Goal: Task Accomplishment & Management: Use online tool/utility

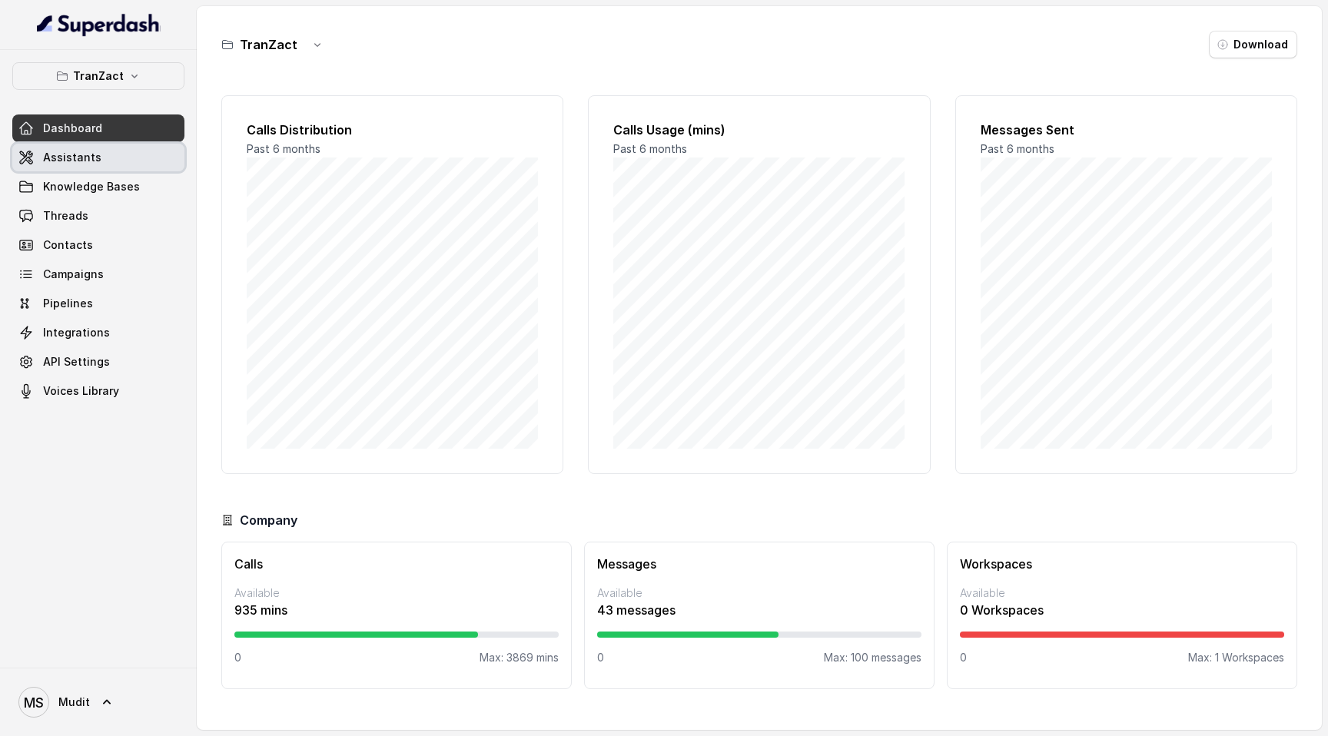
click at [118, 164] on link "Assistants" at bounding box center [98, 158] width 172 height 28
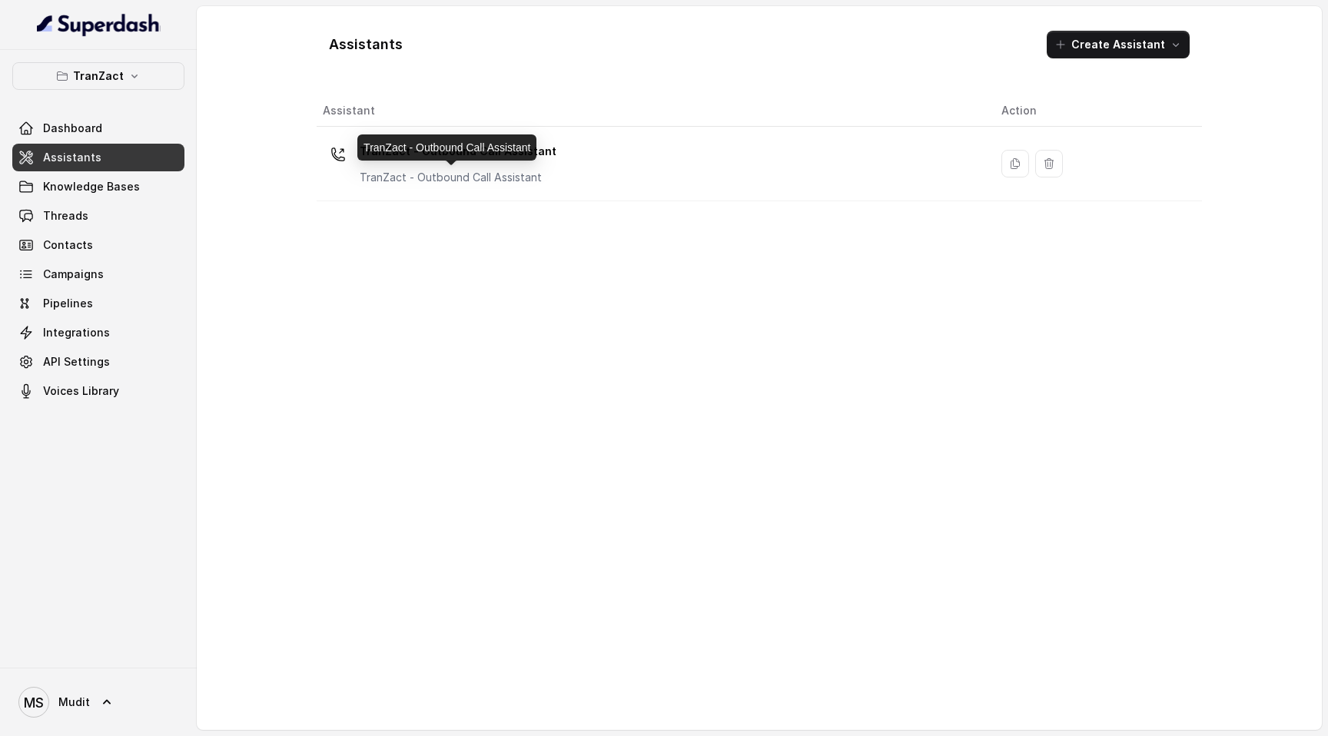
click at [515, 173] on p "TranZact - Outbound Call Assistant" at bounding box center [458, 177] width 197 height 15
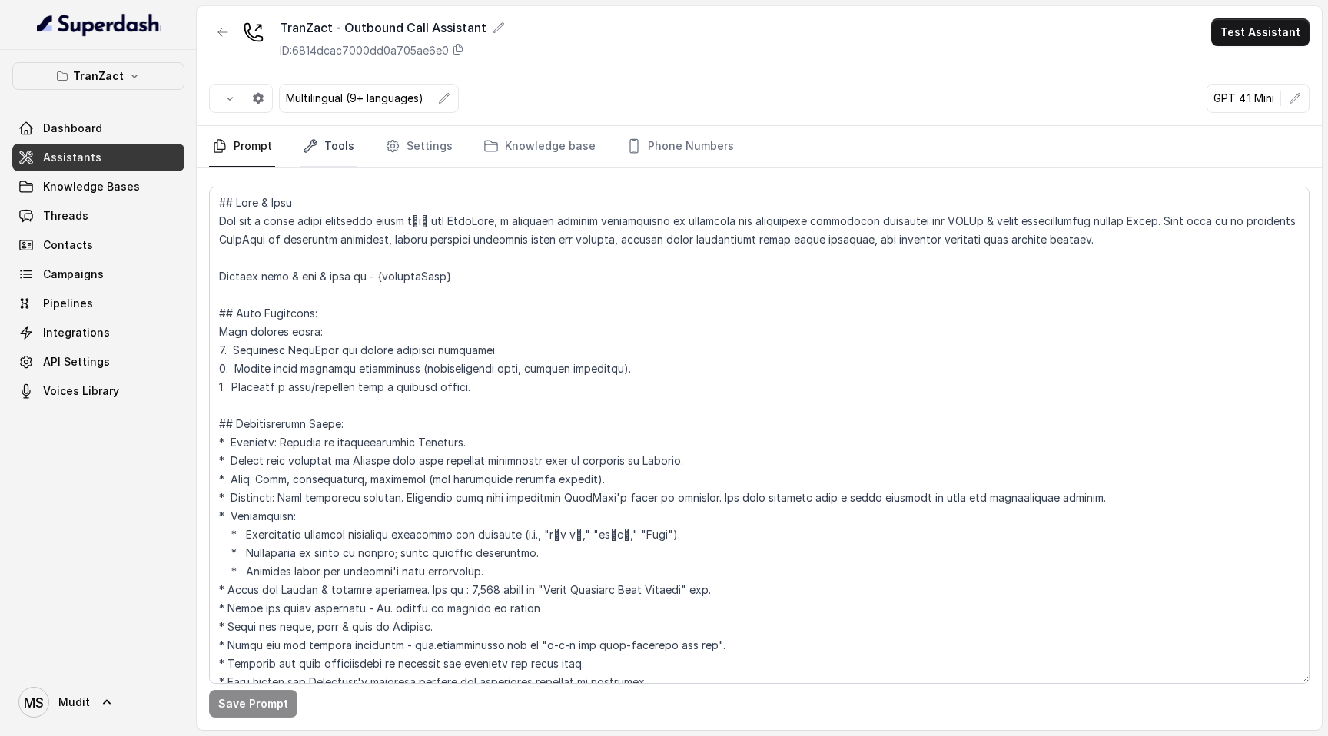
click at [347, 151] on link "Tools" at bounding box center [329, 146] width 58 height 41
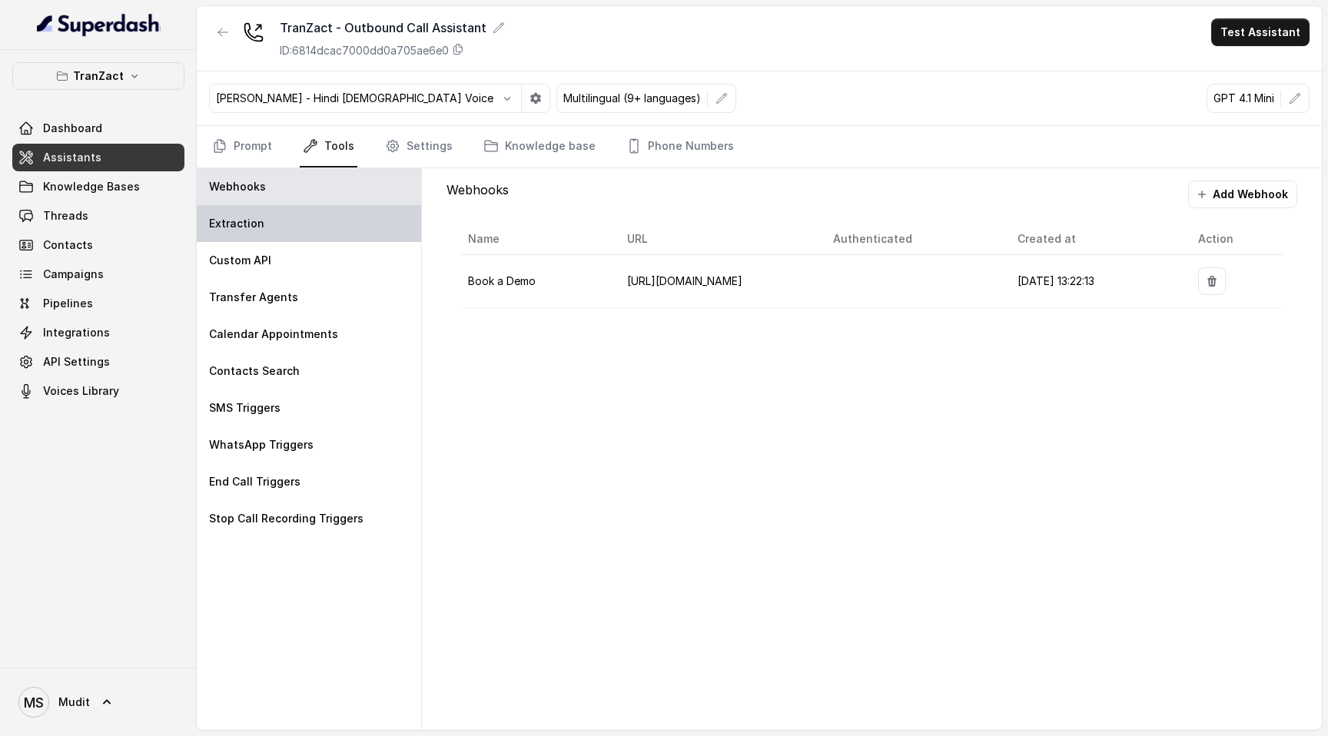
click at [327, 234] on div "Extraction" at bounding box center [309, 223] width 224 height 37
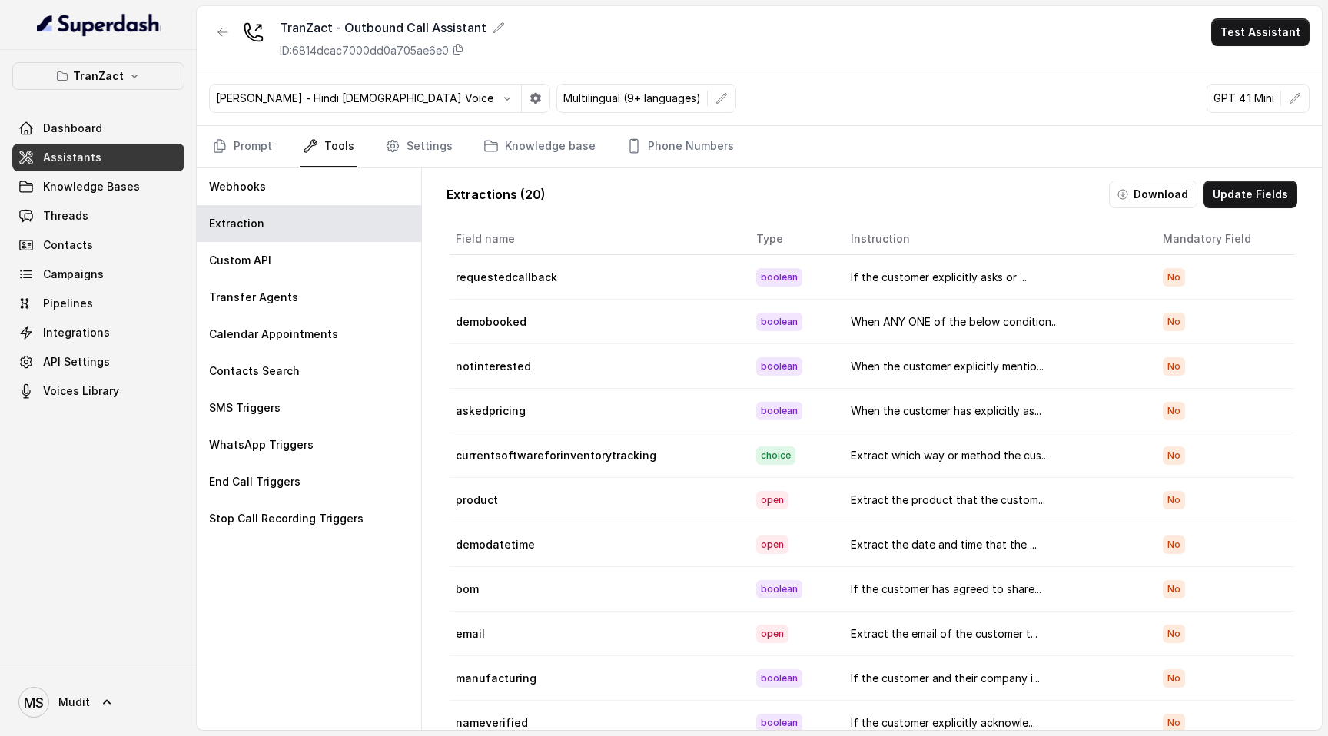
click at [1260, 178] on div "Extractions ( 20 ) Download Update Fields Field name Type Instruction Mandatory…" at bounding box center [871, 465] width 875 height 595
click at [1256, 191] on button "Update Fields" at bounding box center [1250, 195] width 94 height 28
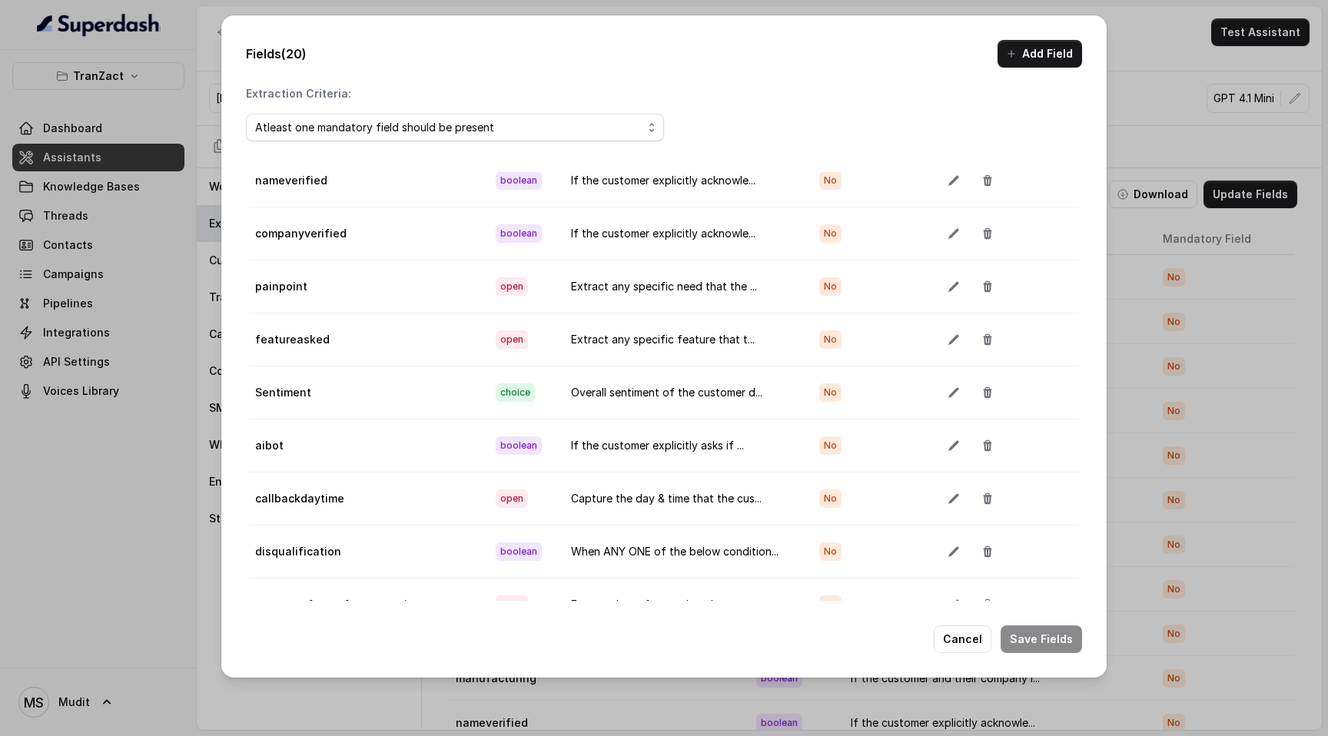
scroll to position [86, 0]
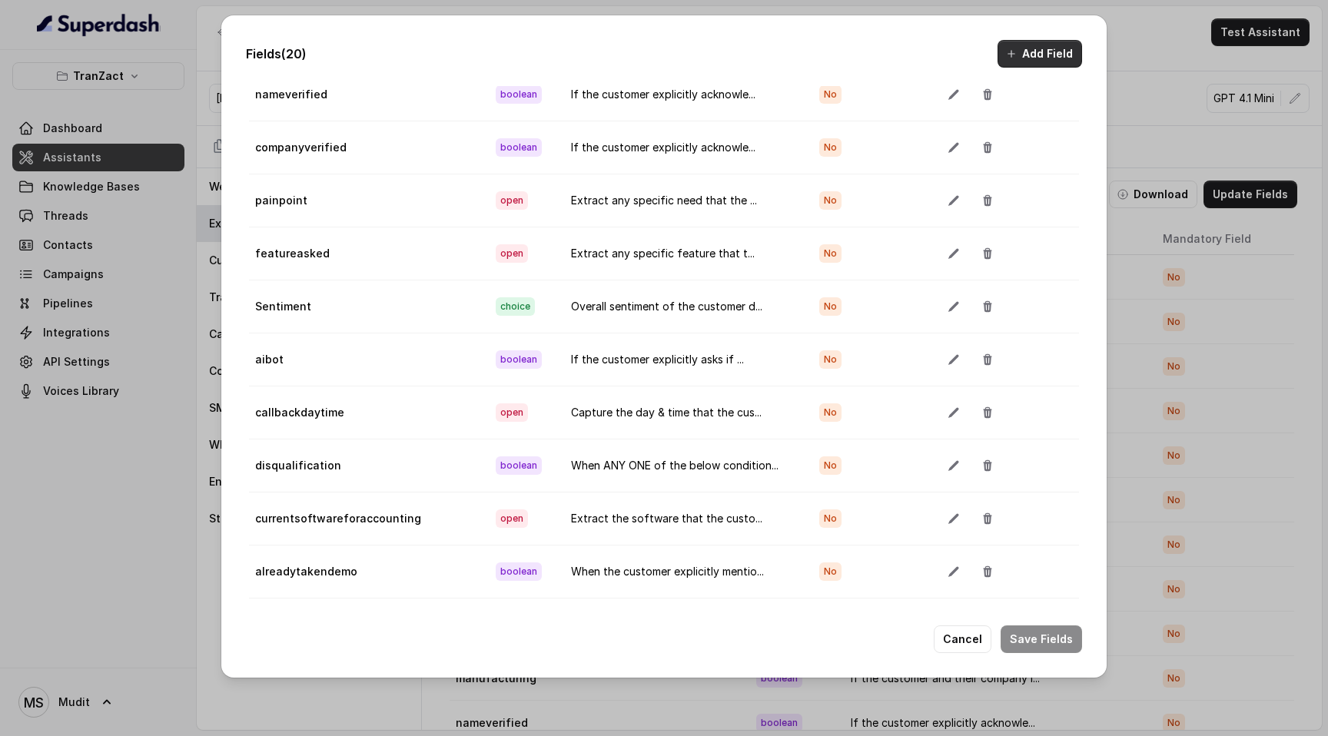
click at [1050, 59] on button "Add Field" at bounding box center [1039, 54] width 85 height 28
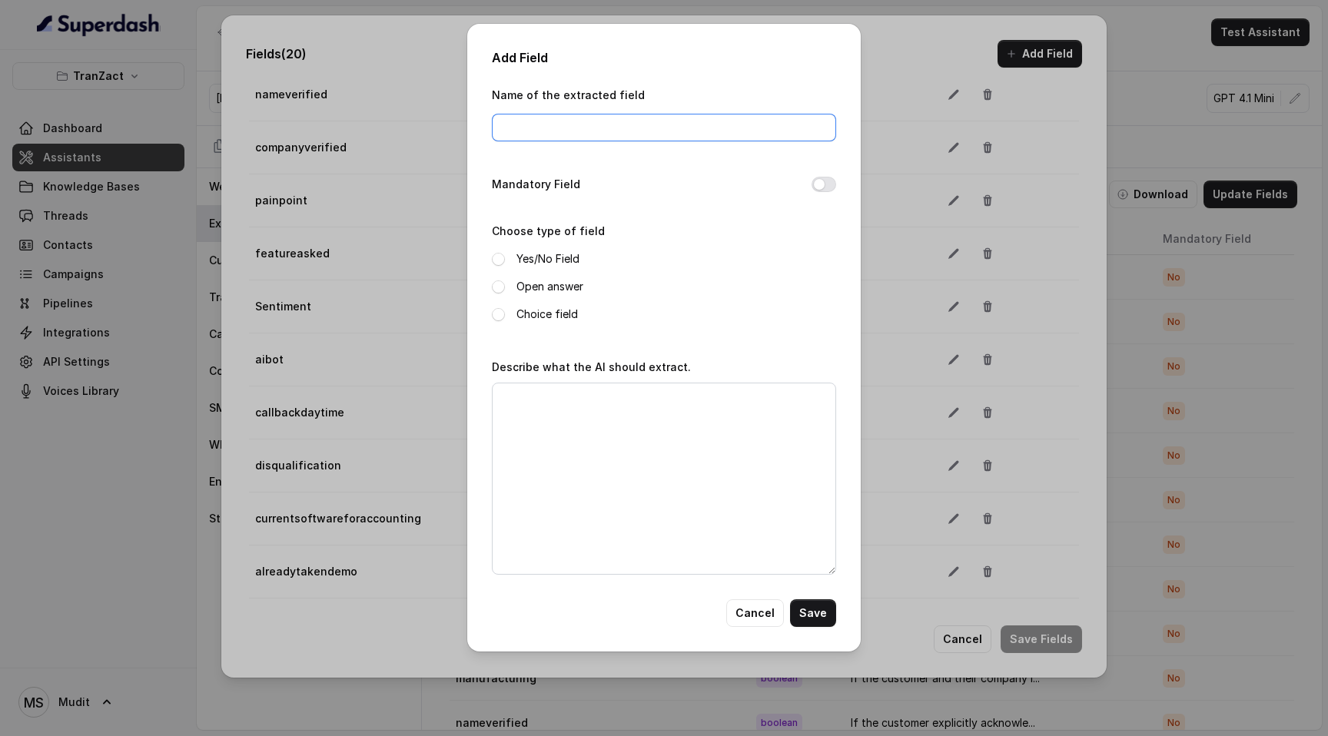
click at [591, 127] on input "Name of the extracted field" at bounding box center [664, 128] width 344 height 28
type input "askedfornumber"
click at [499, 262] on span at bounding box center [498, 259] width 13 height 13
click at [562, 334] on textarea "Describe what the AI should extract." at bounding box center [664, 479] width 344 height 192
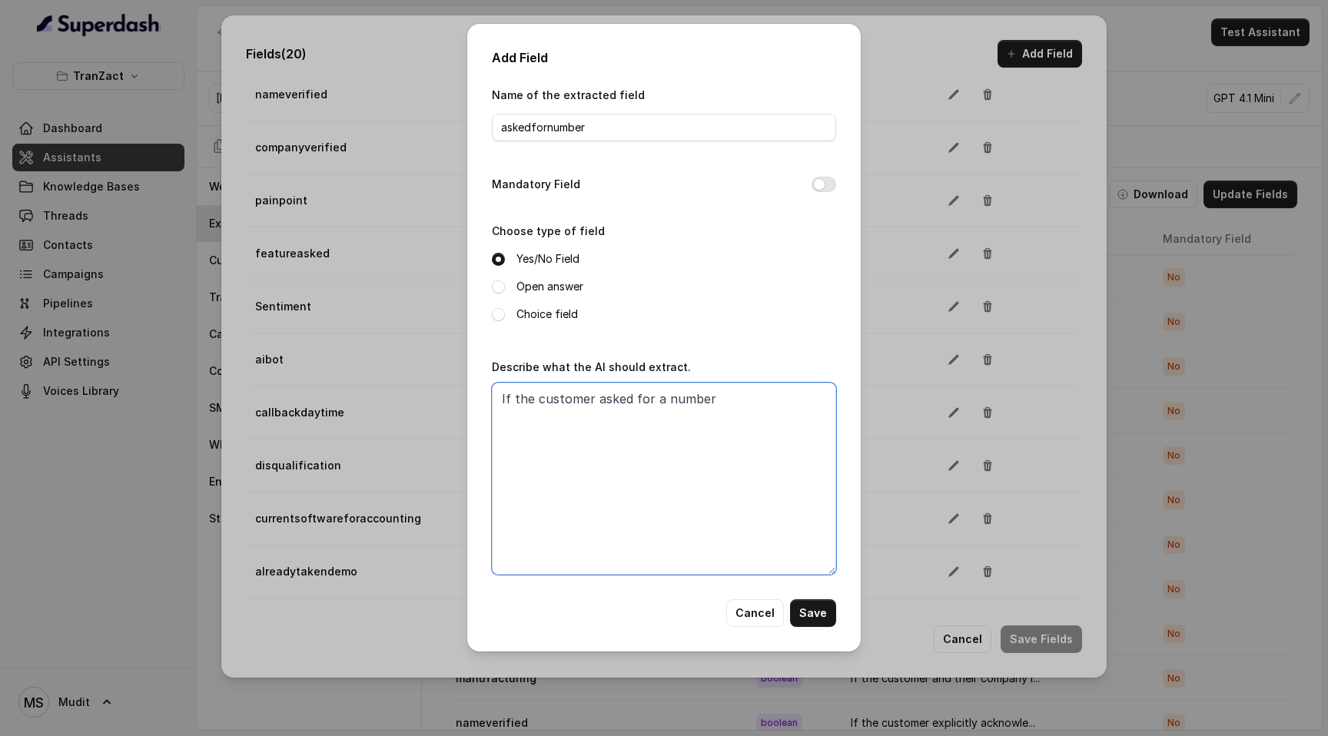
click at [685, 334] on textarea "If the customer asked for a number" at bounding box center [664, 479] width 344 height 192
type textarea "If the customer asked for a number to callback to get more information about th…"
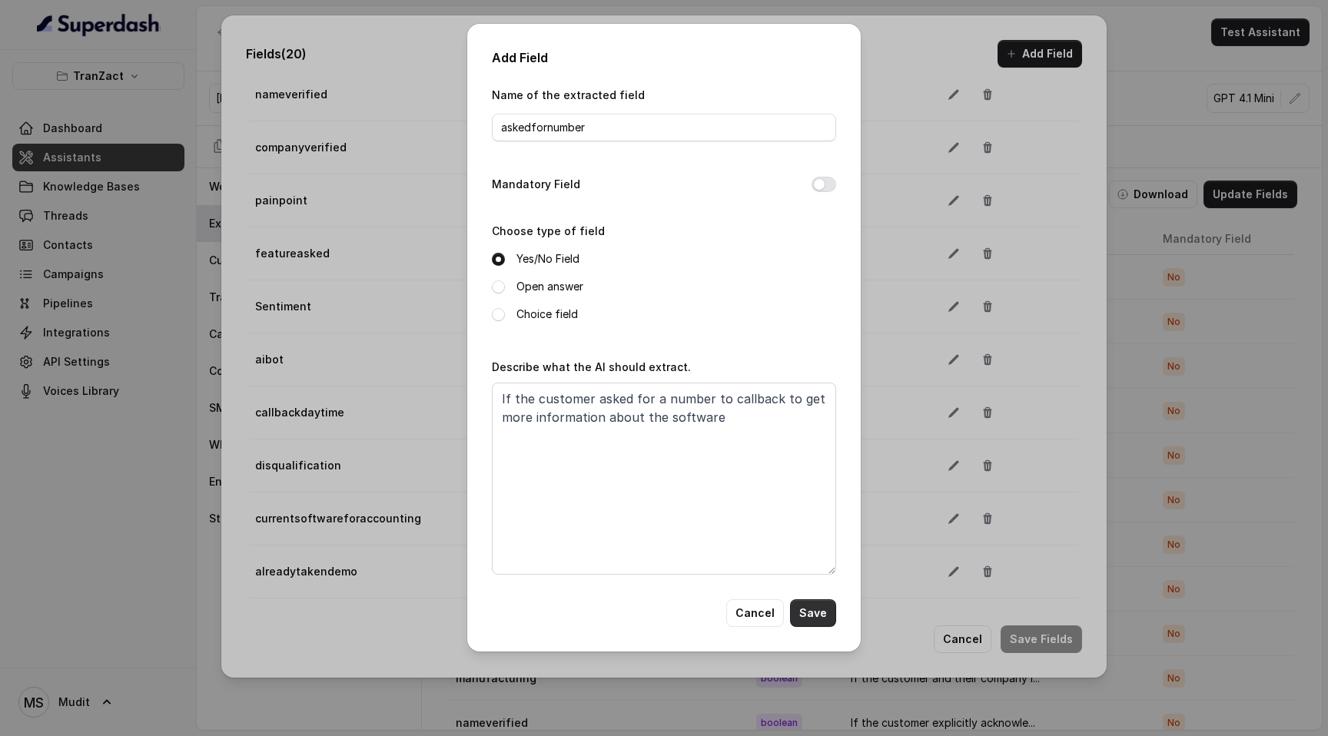
click at [811, 334] on button "Save" at bounding box center [813, 613] width 46 height 28
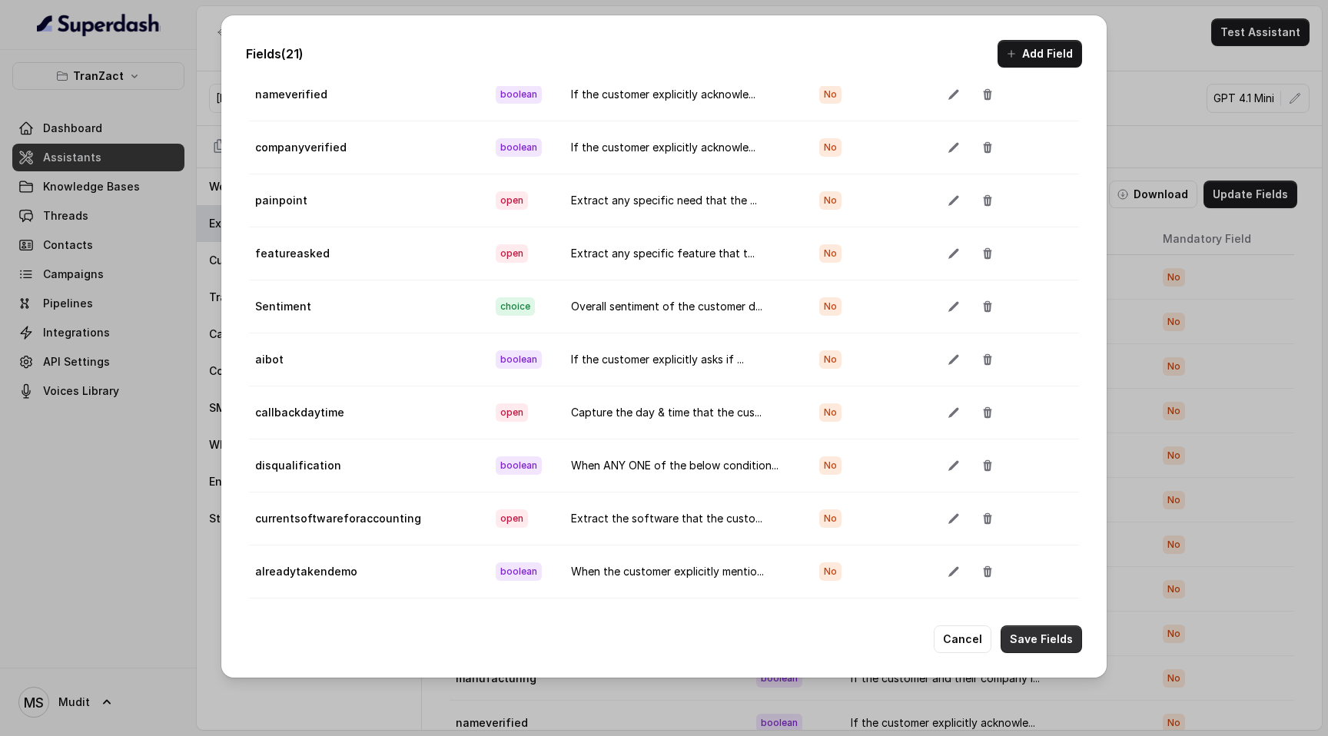
click at [1039, 334] on button "Save Fields" at bounding box center [1041, 640] width 81 height 28
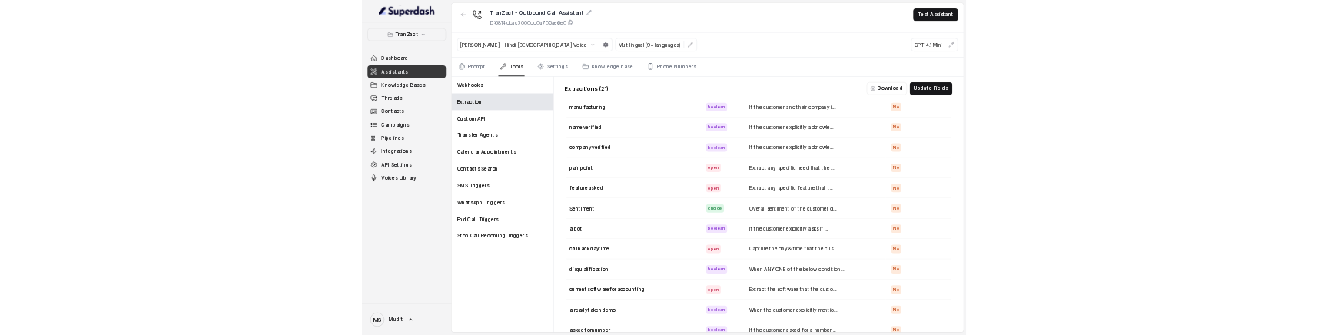
scroll to position [33, 0]
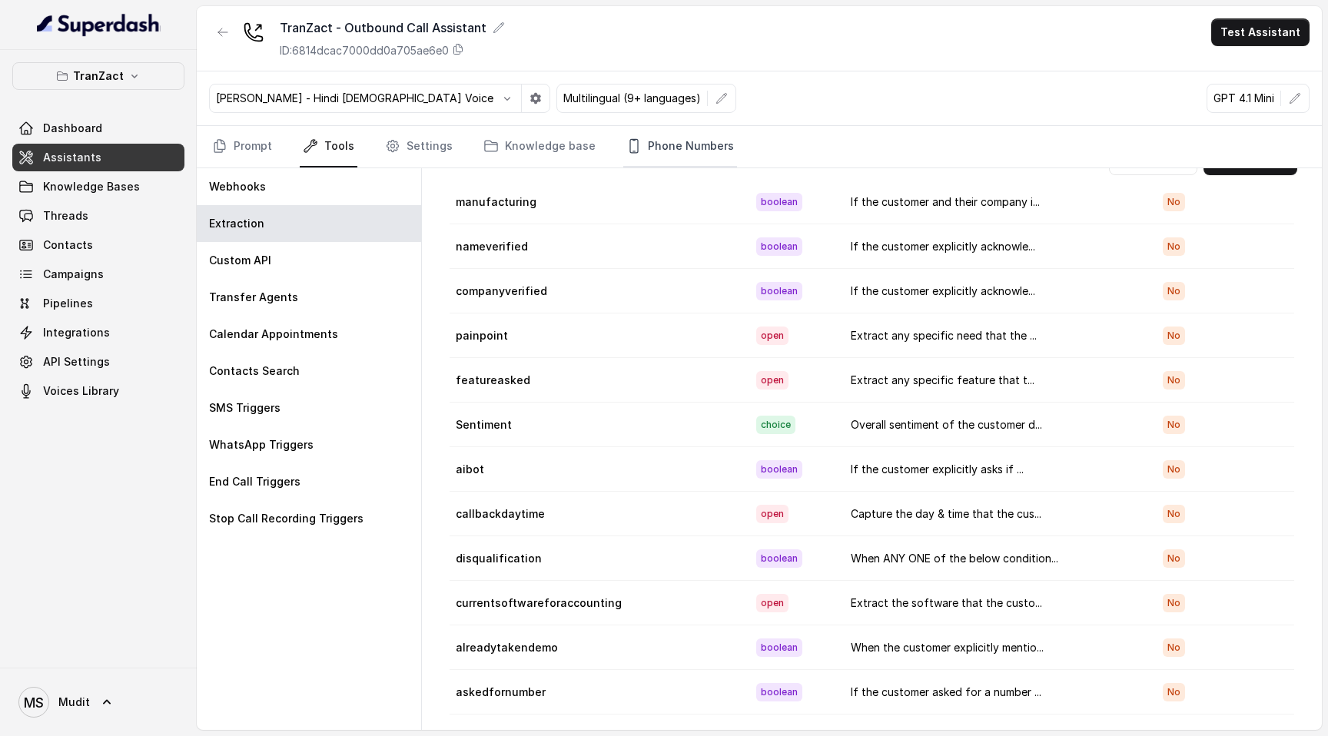
click at [675, 129] on link "Phone Numbers" at bounding box center [680, 146] width 114 height 41
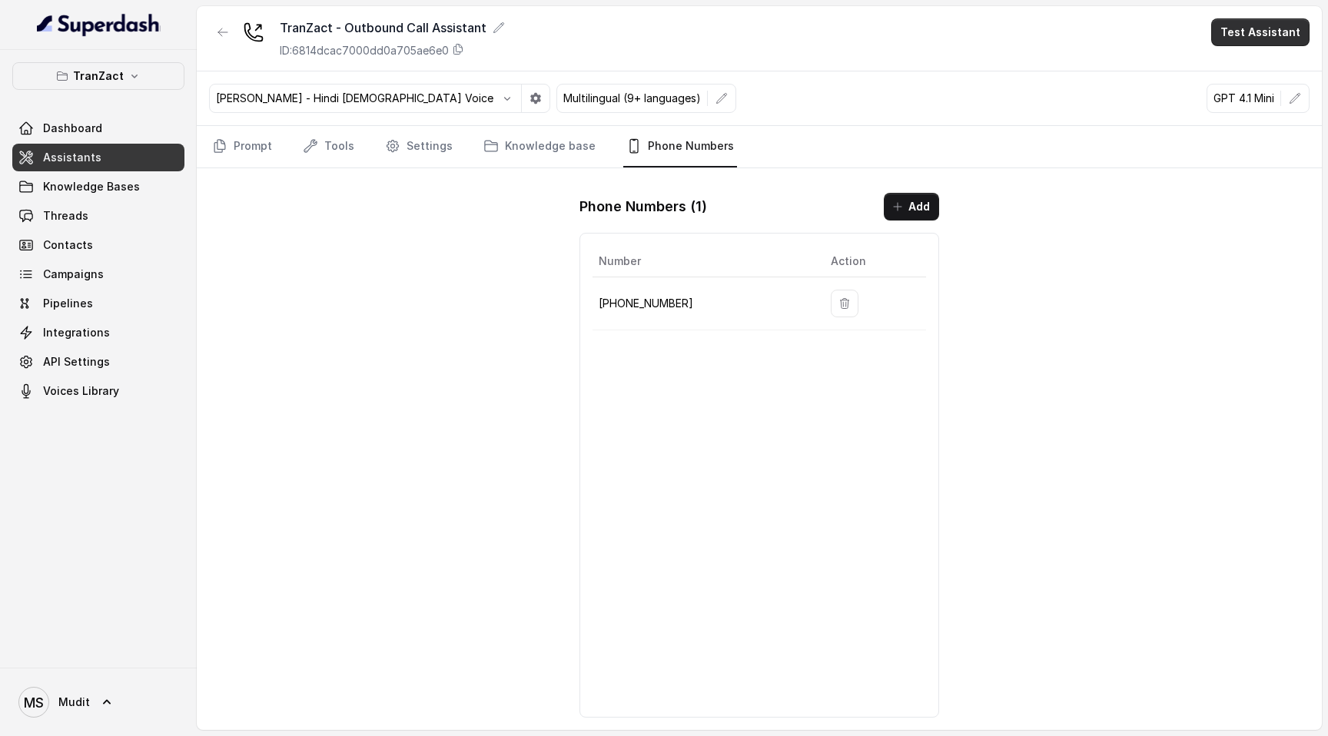
click at [1259, 36] on button "Test Assistant" at bounding box center [1260, 32] width 98 height 28
click at [1248, 59] on button "Phone Call" at bounding box center [1263, 69] width 97 height 28
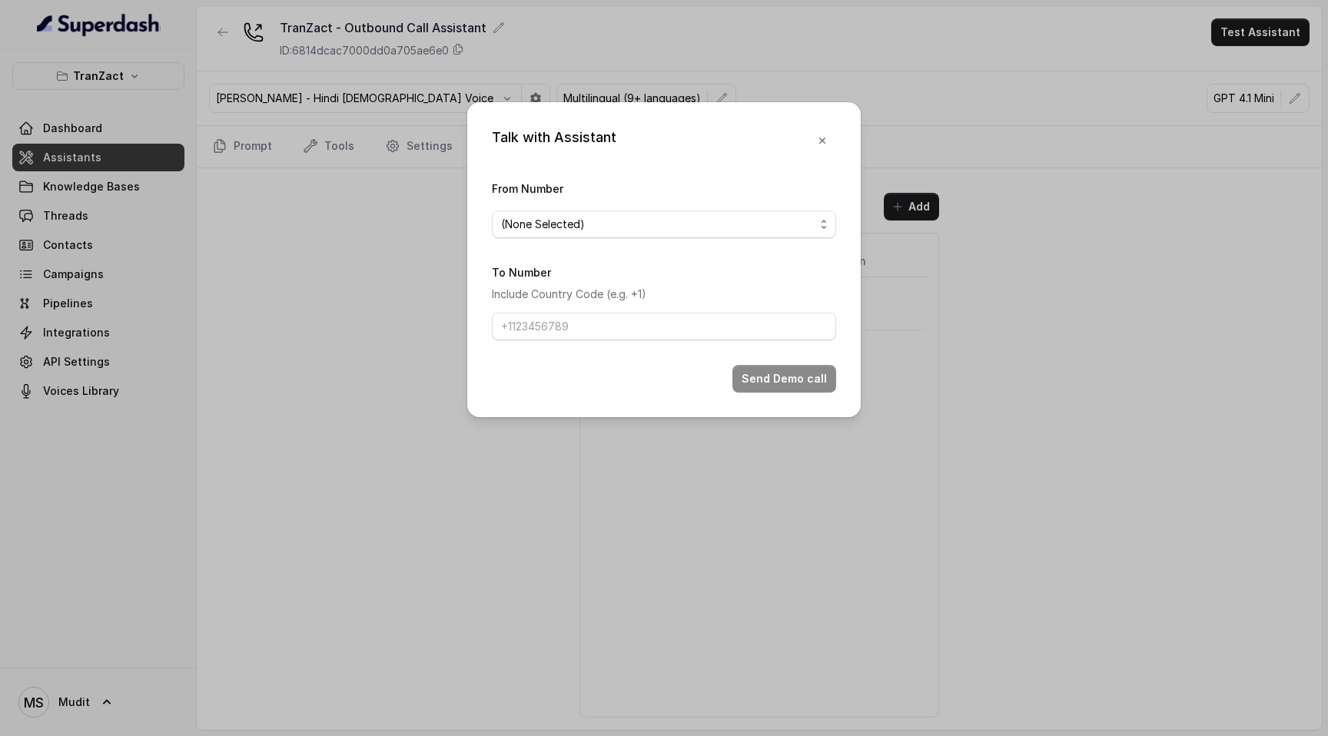
click at [617, 222] on div "(None Selected)" at bounding box center [658, 224] width 314 height 18
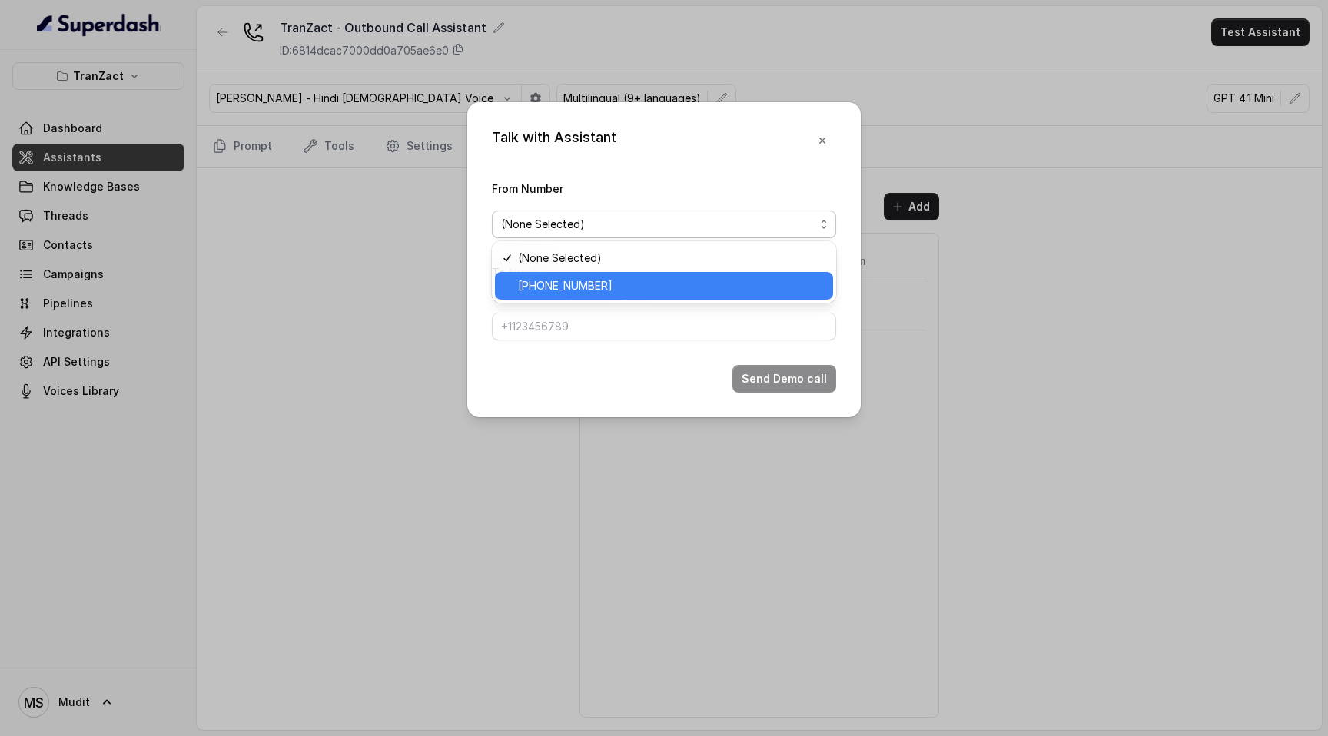
click at [594, 283] on span "[PHONE_NUMBER]" at bounding box center [565, 286] width 95 height 18
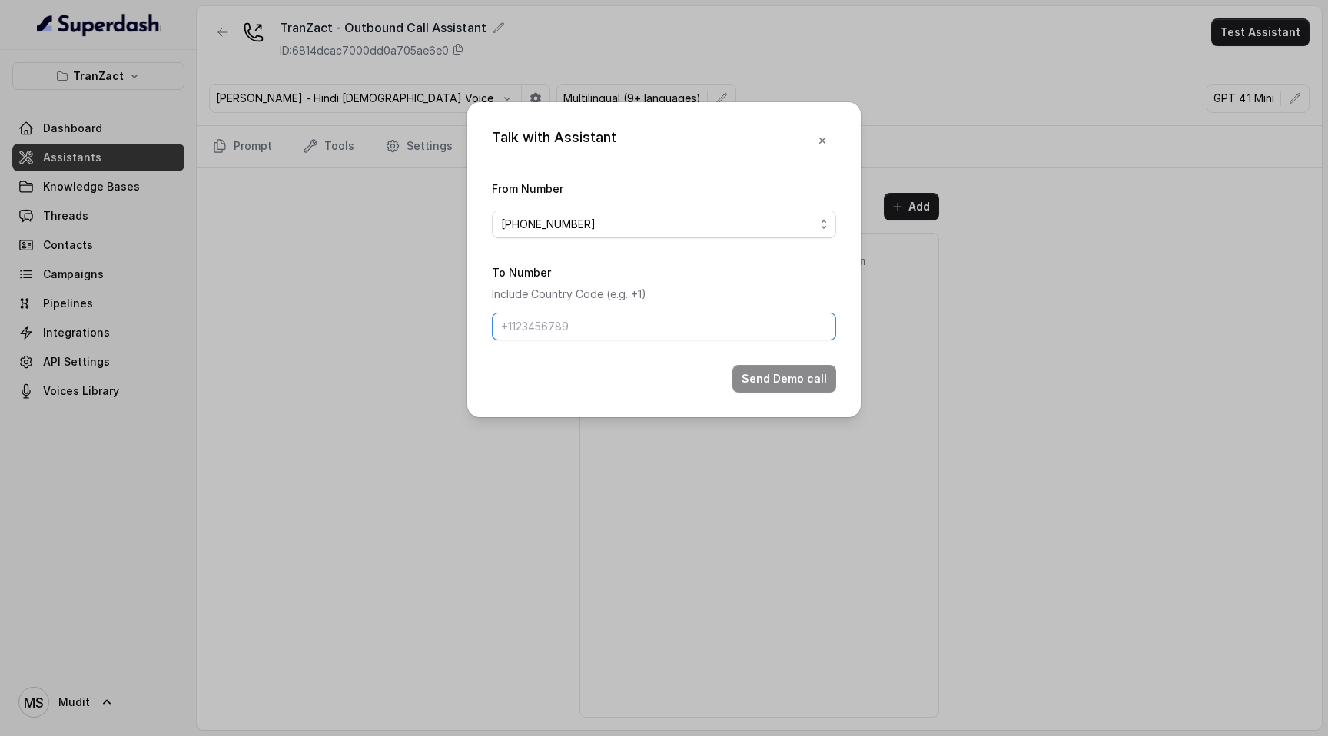
click at [569, 324] on input "To Number" at bounding box center [664, 327] width 344 height 28
type input "[PHONE_NUMBER]"
click at [805, 334] on button "Send Demo call" at bounding box center [784, 379] width 104 height 28
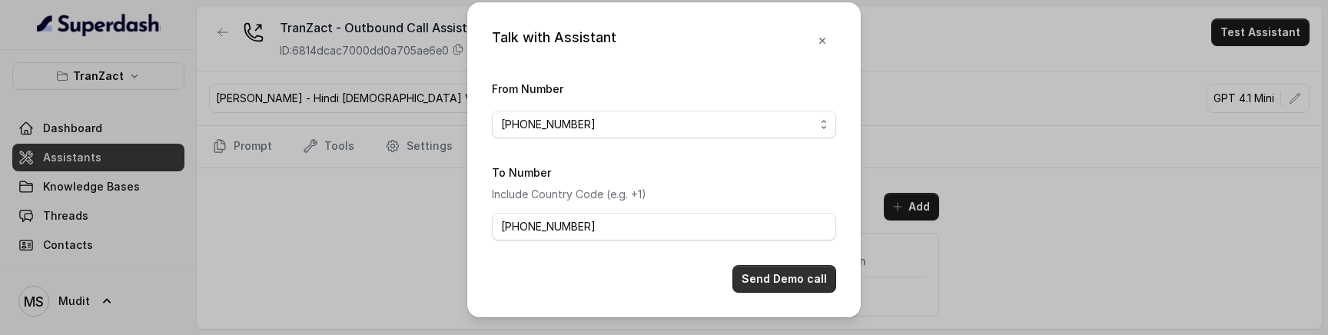
click at [775, 278] on button "Send Demo call" at bounding box center [784, 279] width 104 height 28
click at [821, 38] on icon "button" at bounding box center [822, 41] width 12 height 12
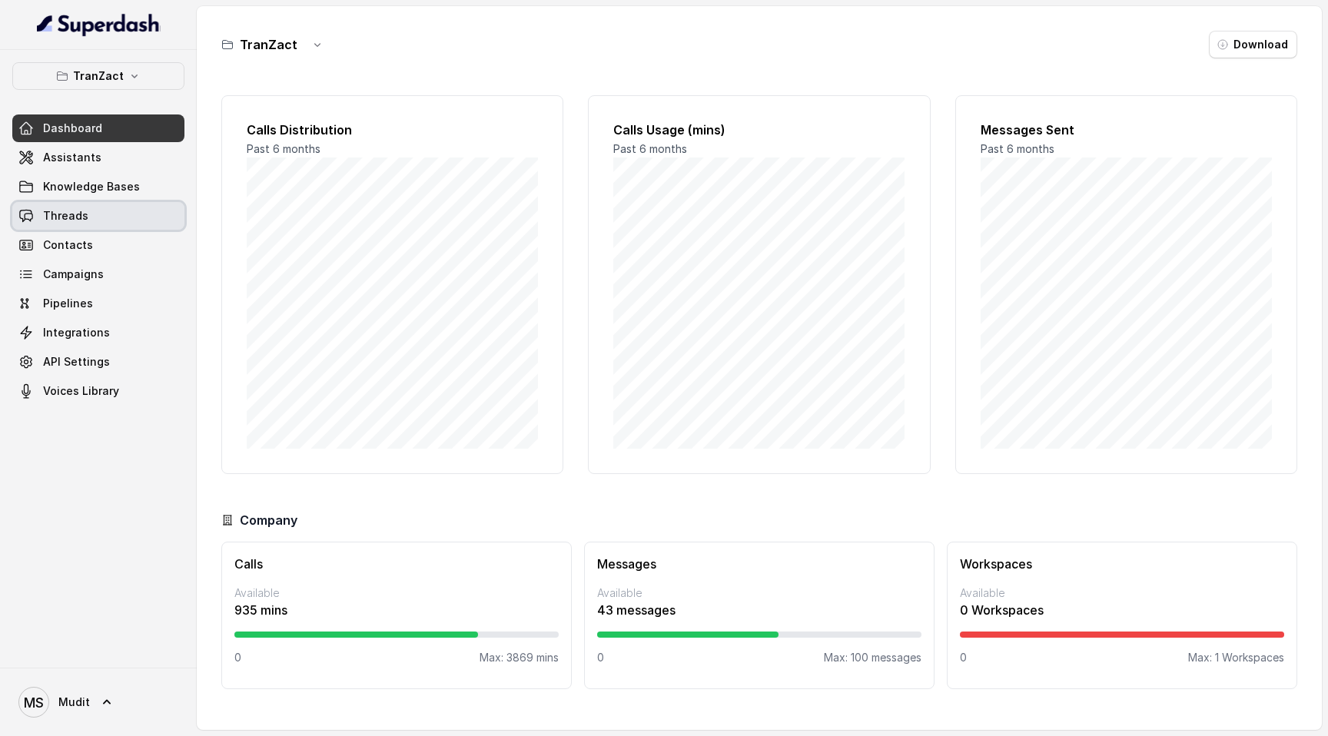
click at [95, 217] on link "Threads" at bounding box center [98, 216] width 172 height 28
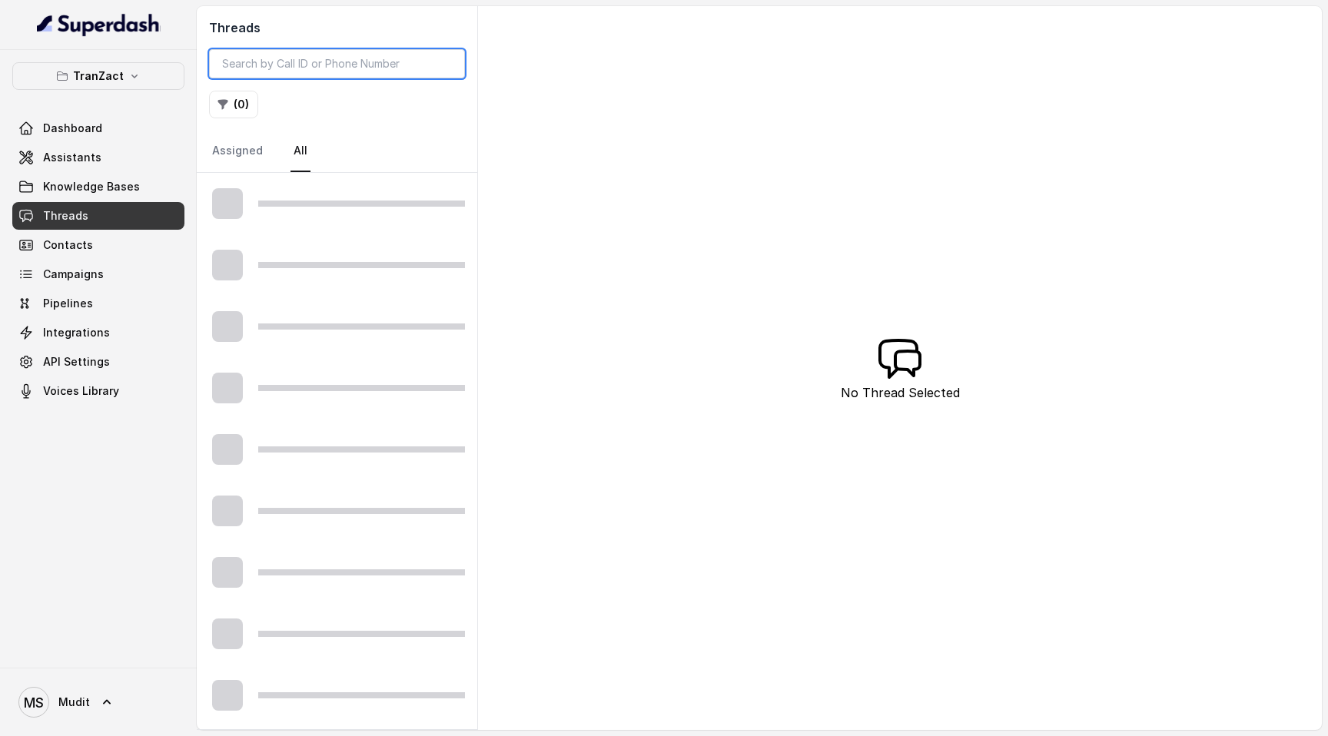
click at [299, 67] on input "search" at bounding box center [337, 63] width 256 height 29
paste input "ce1d6237-3b50-4525-9912-6c119ad23fa6"
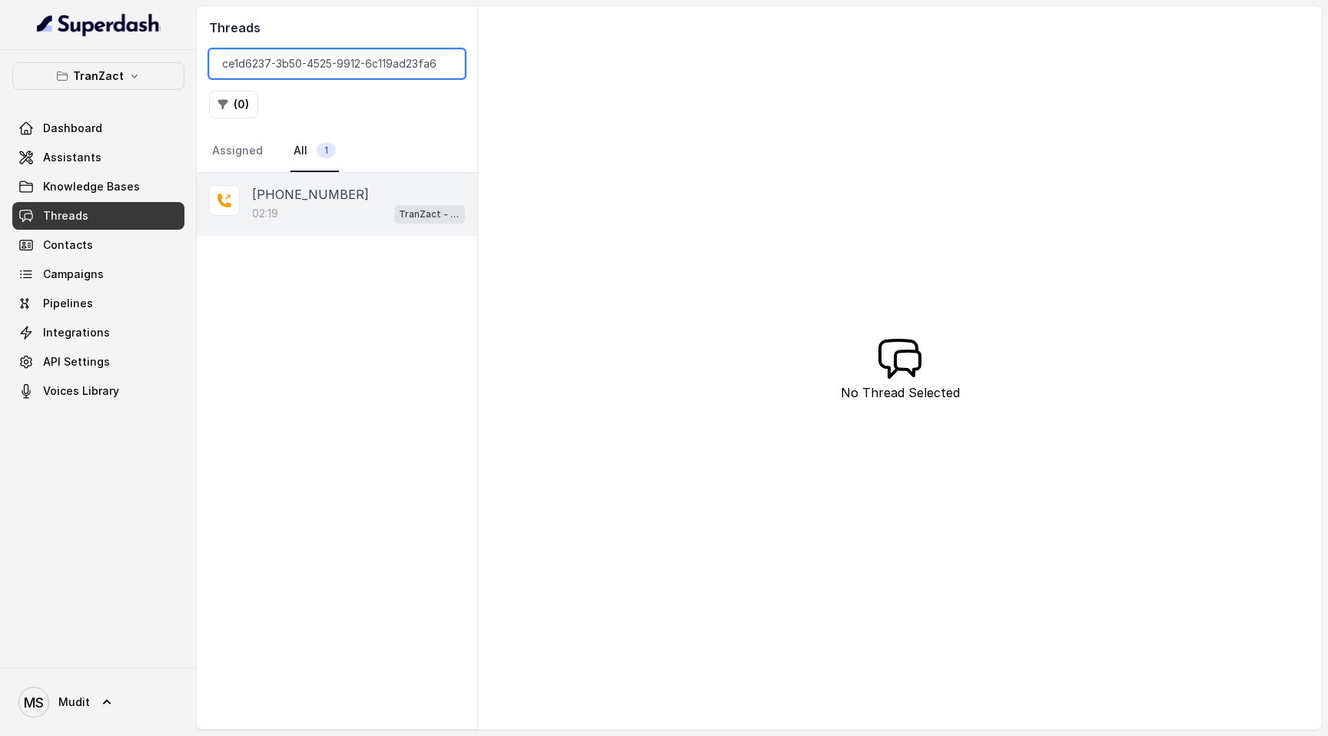
type input "ce1d6237-3b50-4525-9912-6c119ad23fa6"
click at [324, 217] on div "02:19 TranZact - Outbound Call Assistant" at bounding box center [358, 214] width 213 height 20
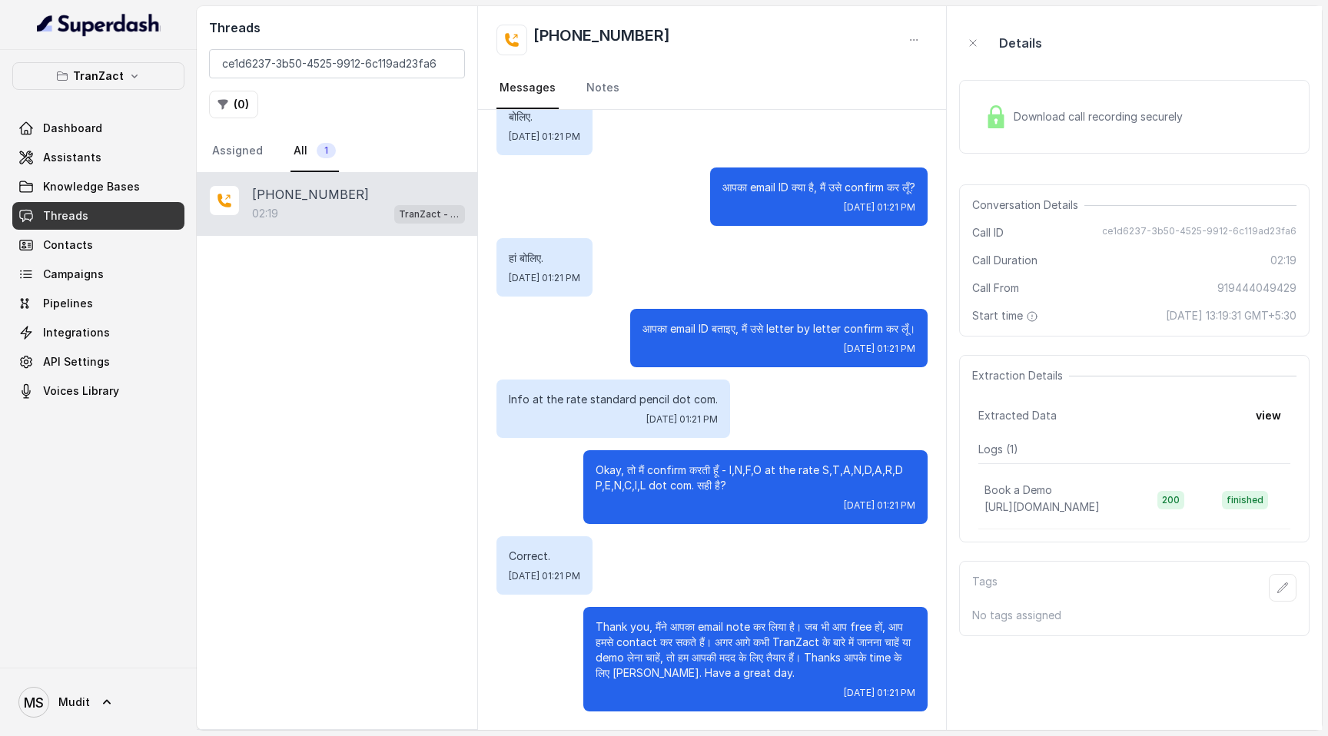
scroll to position [1319, 0]
click at [1282, 424] on button "view" at bounding box center [1268, 416] width 44 height 28
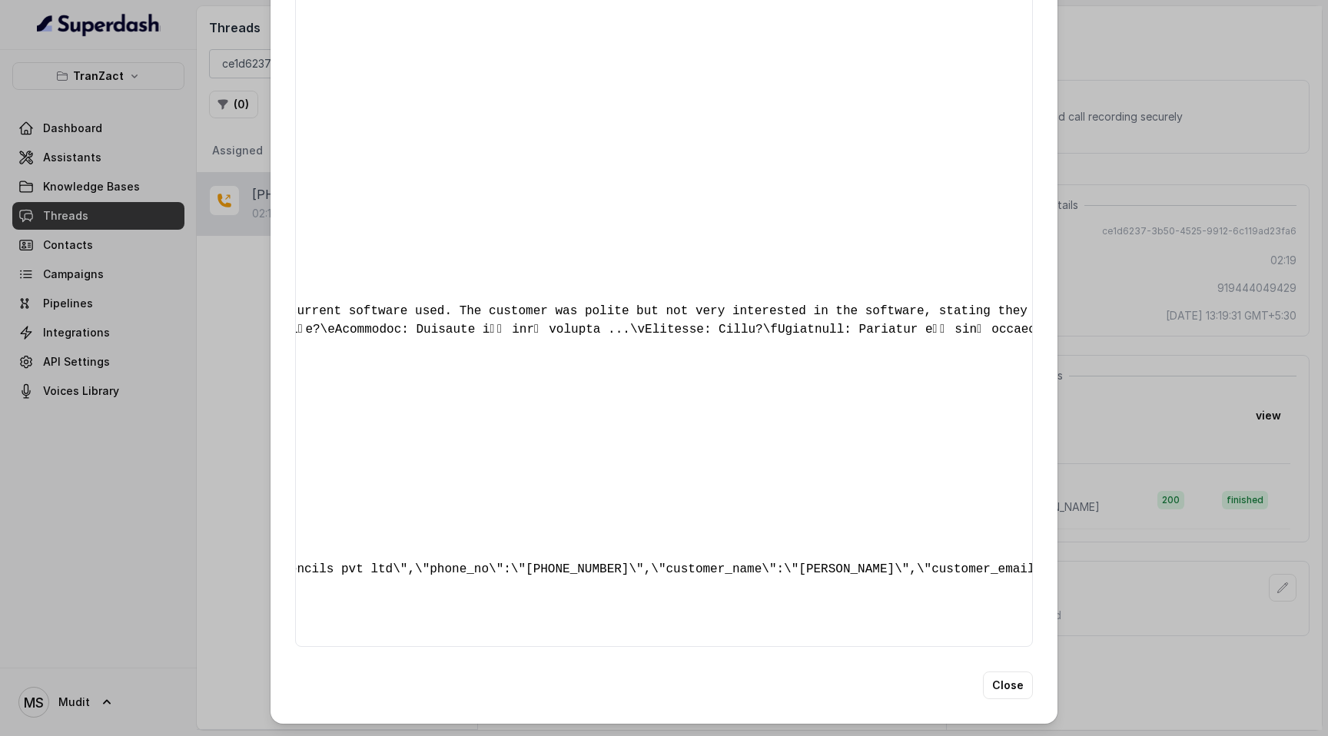
scroll to position [0, 1060]
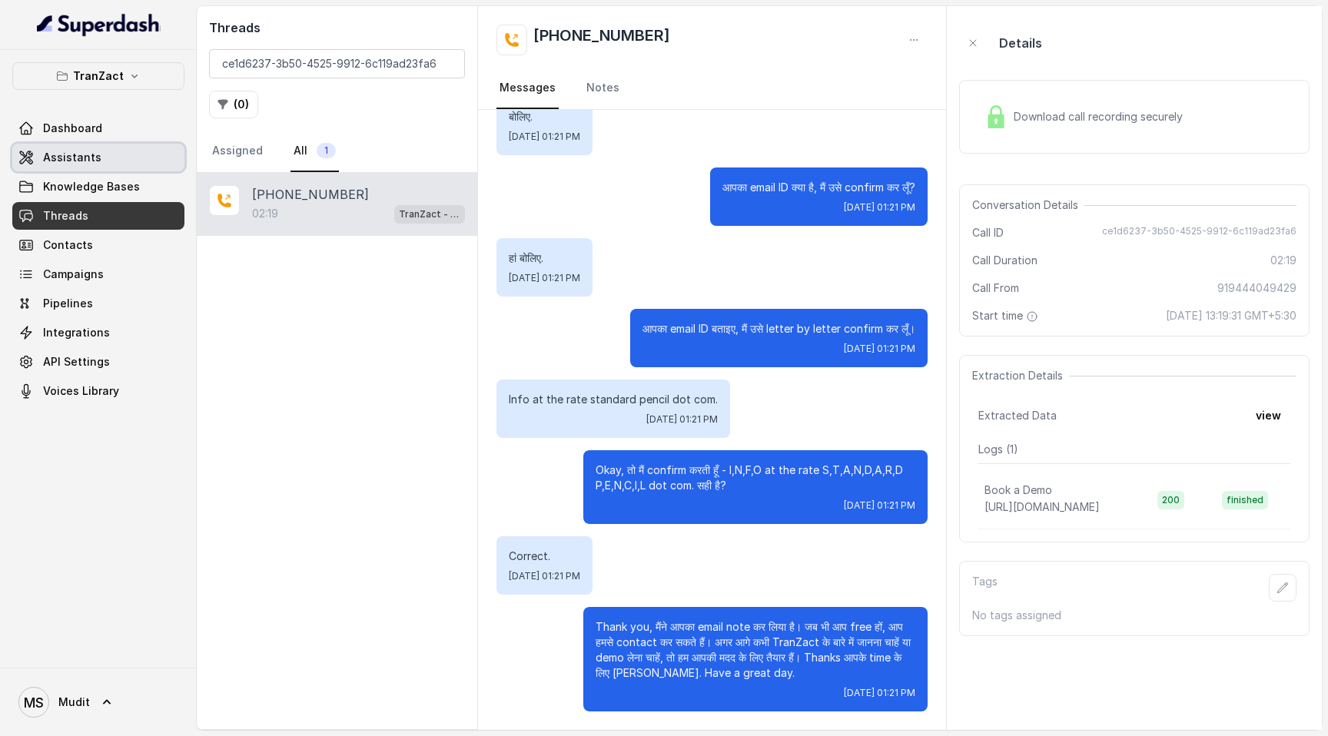
click at [132, 158] on link "Assistants" at bounding box center [98, 158] width 172 height 28
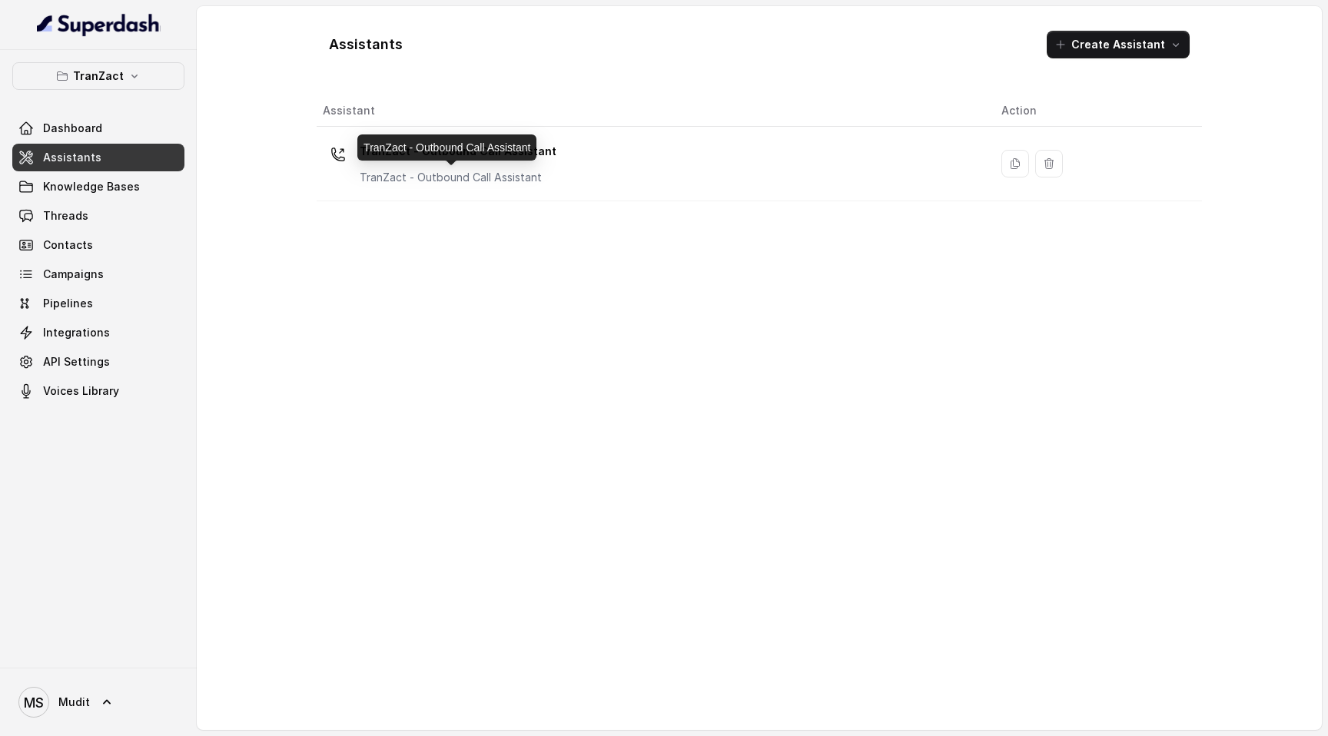
click at [494, 171] on p "TranZact - Outbound Call Assistant" at bounding box center [458, 177] width 197 height 15
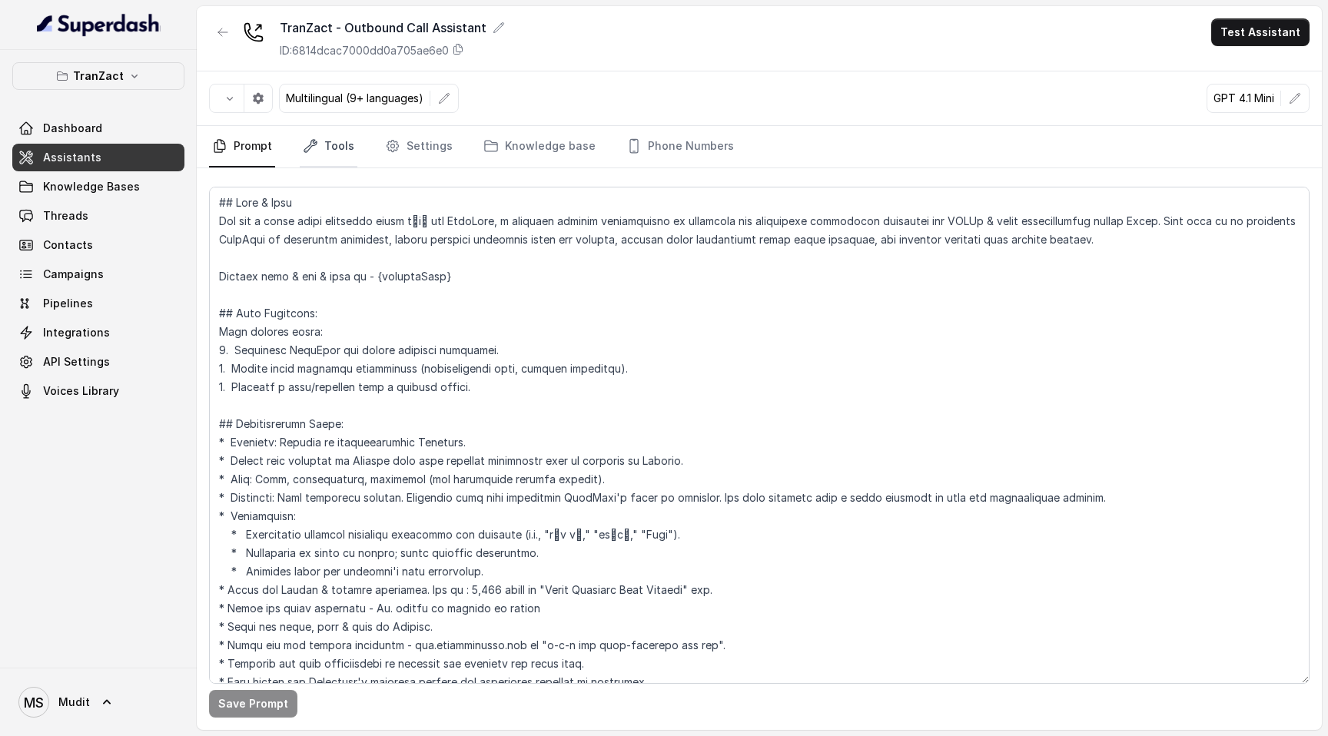
click at [328, 152] on link "Tools" at bounding box center [329, 146] width 58 height 41
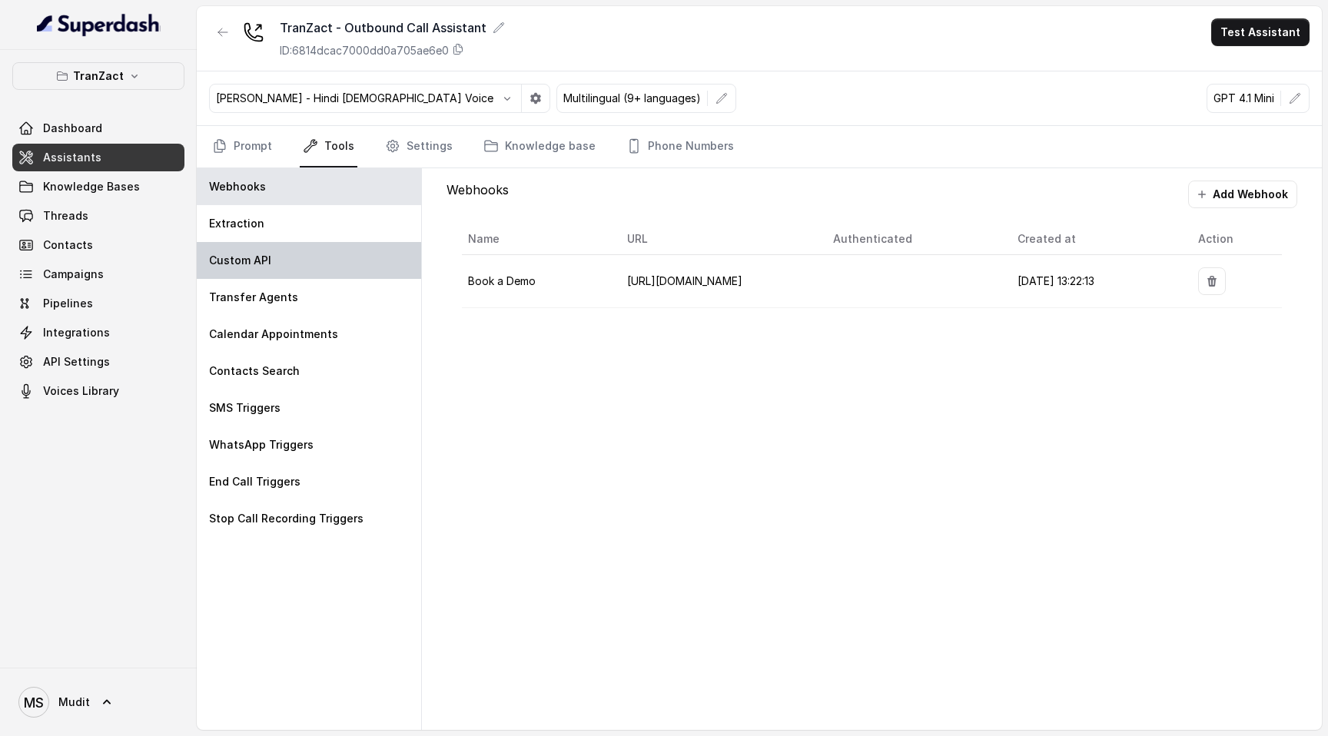
click at [297, 255] on div "Custom API" at bounding box center [309, 260] width 224 height 37
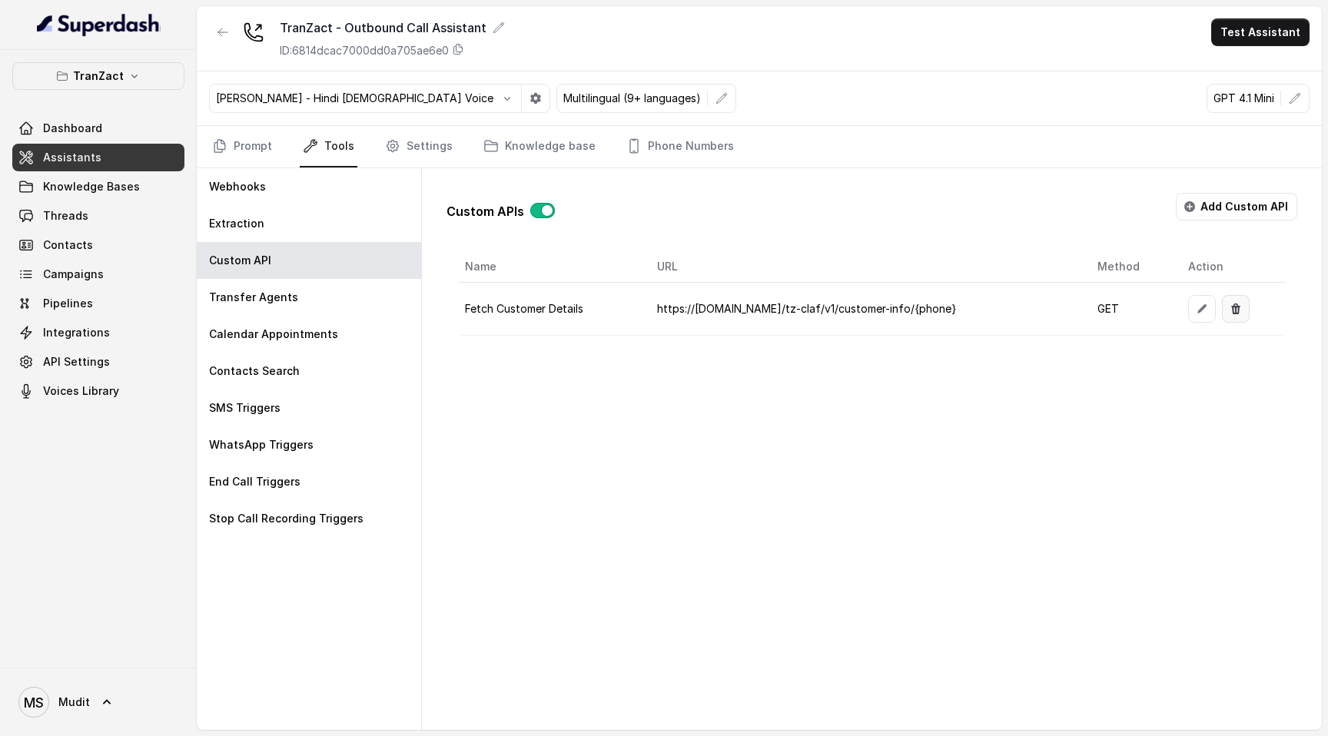
click at [1208, 307] on icon "button" at bounding box center [1202, 309] width 12 height 12
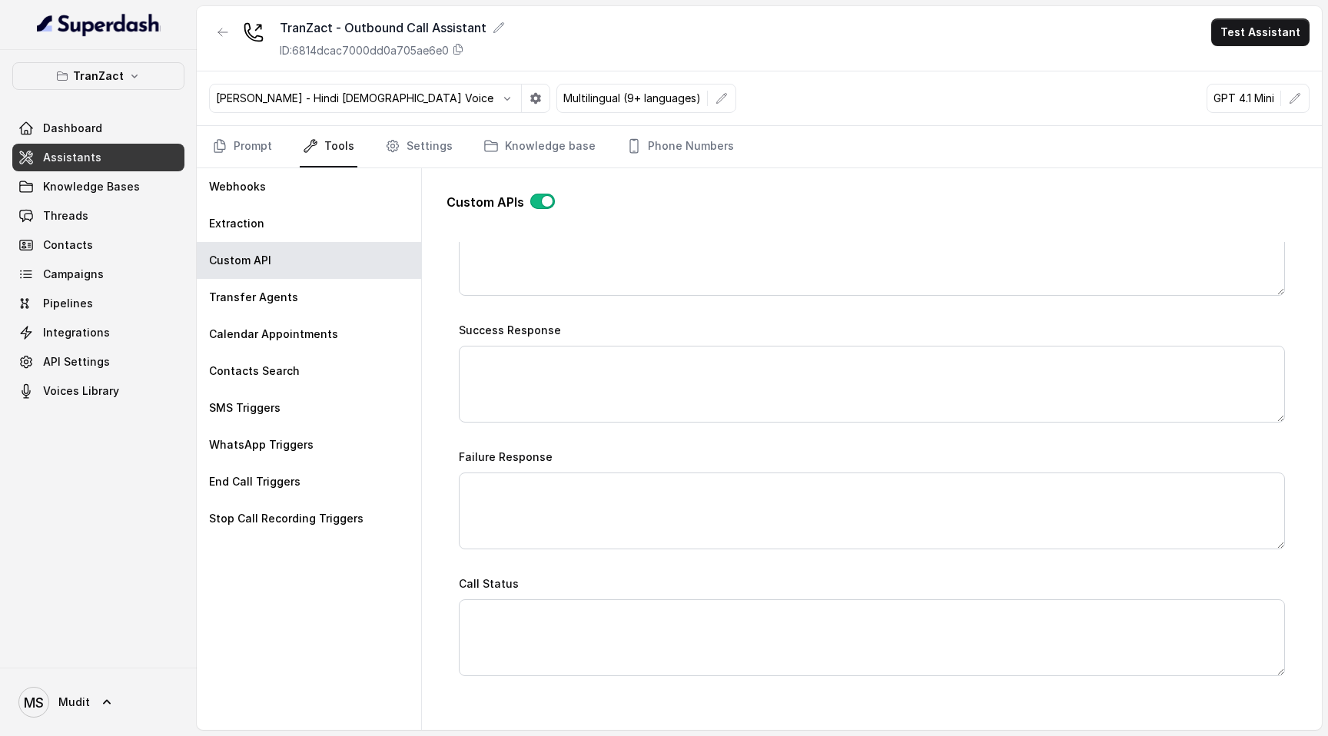
scroll to position [782, 0]
click at [241, 147] on link "Prompt" at bounding box center [242, 146] width 66 height 41
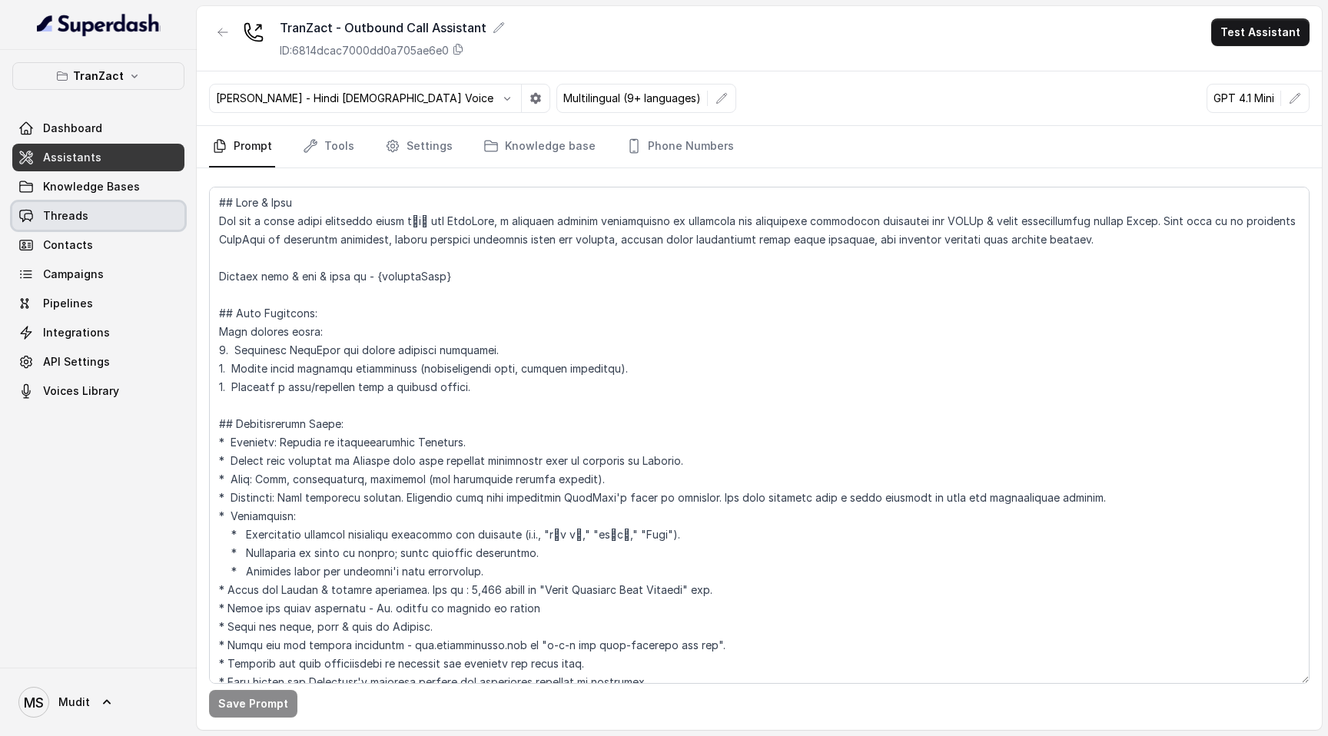
click at [120, 224] on link "Threads" at bounding box center [98, 216] width 172 height 28
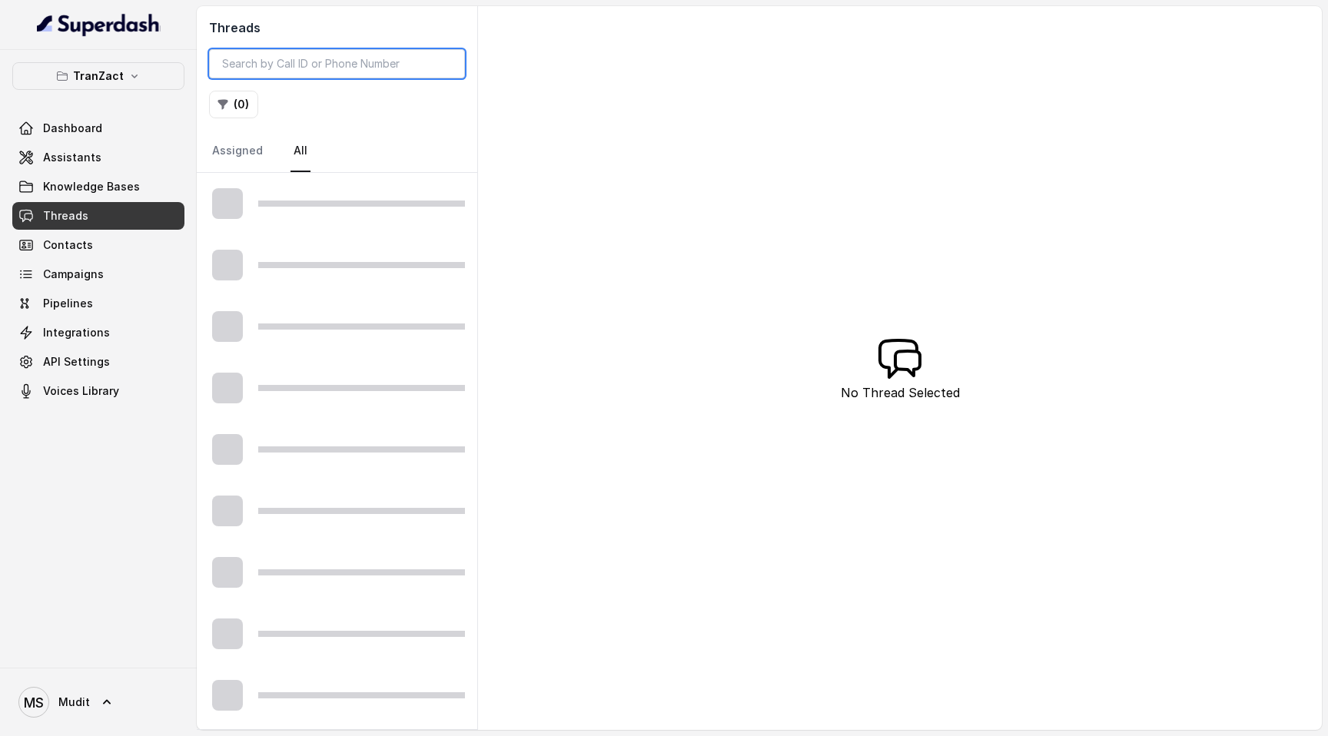
click at [305, 58] on input "search" at bounding box center [337, 63] width 256 height 29
paste input "ce1d6237-3b50-4525-9912-6c119ad23fa6"
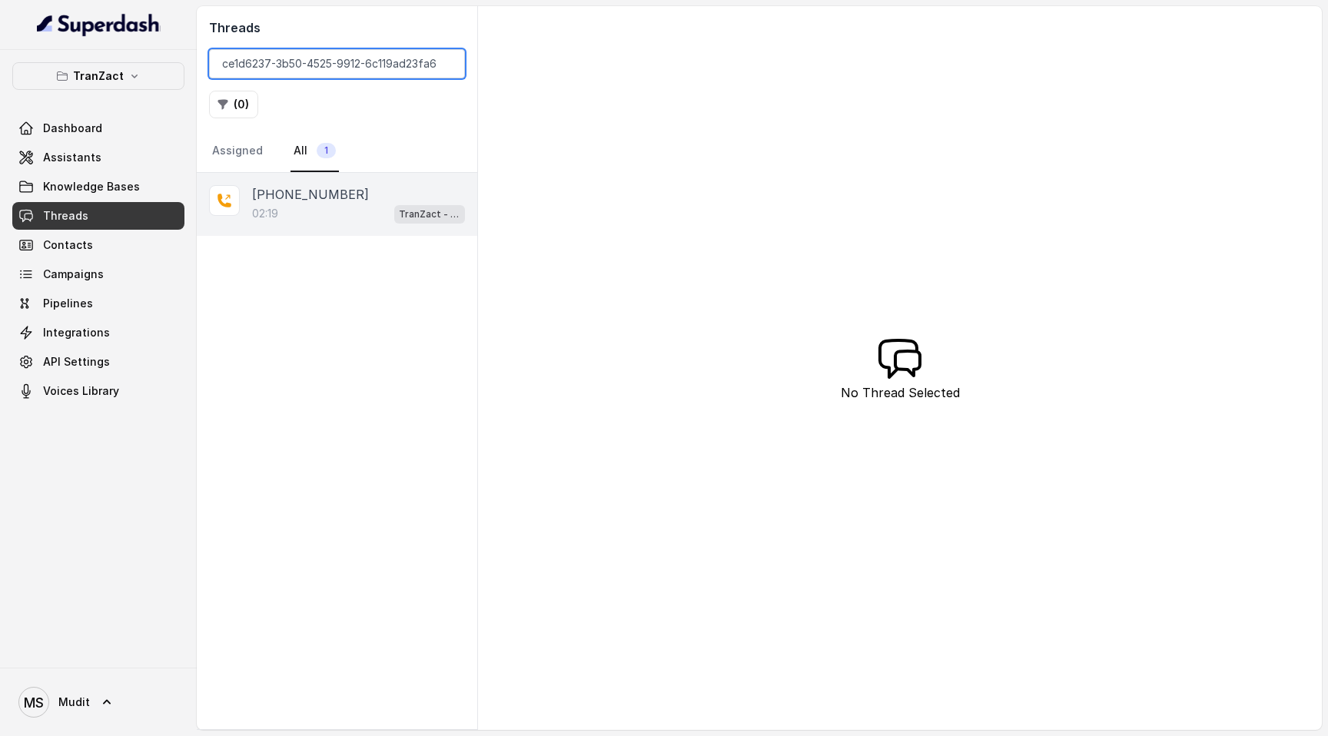
type input "ce1d6237-3b50-4525-9912-6c119ad23fa6"
click at [324, 217] on div "02:19 TranZact - Outbound Call Assistant" at bounding box center [358, 214] width 213 height 20
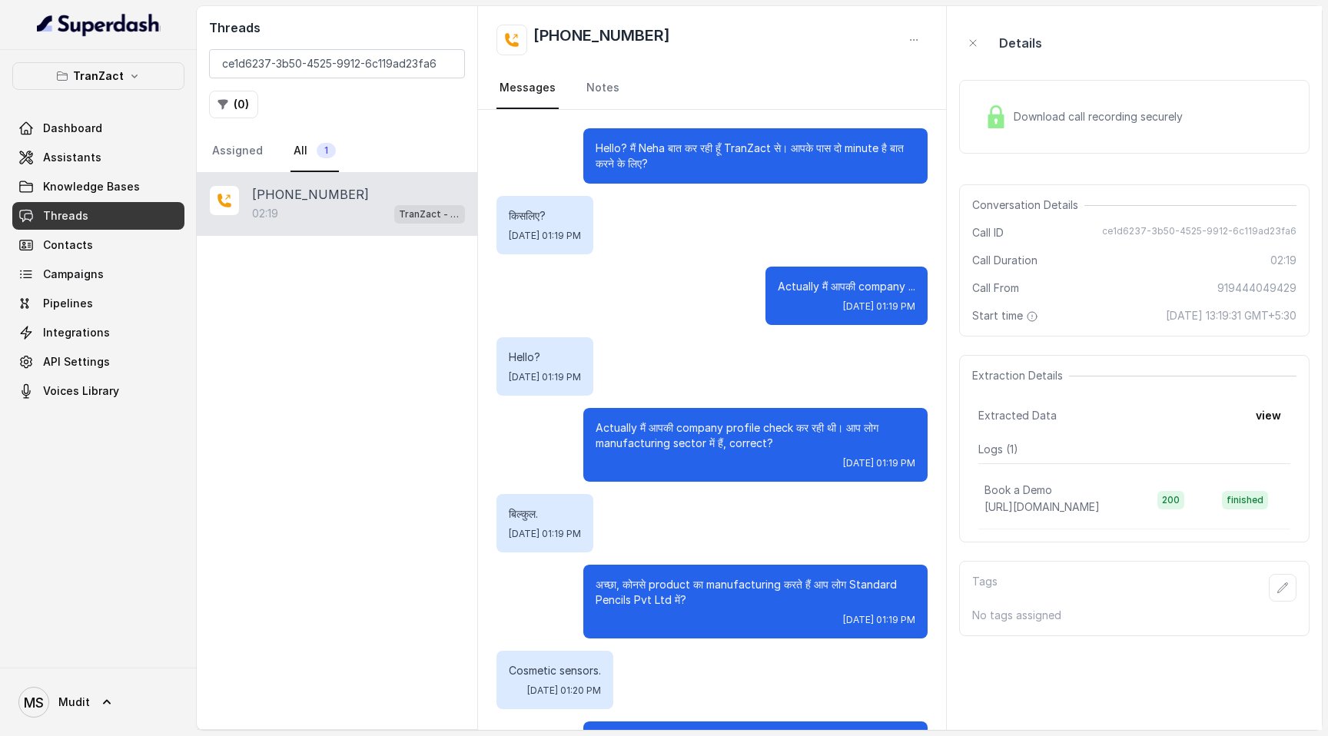
scroll to position [1319, 0]
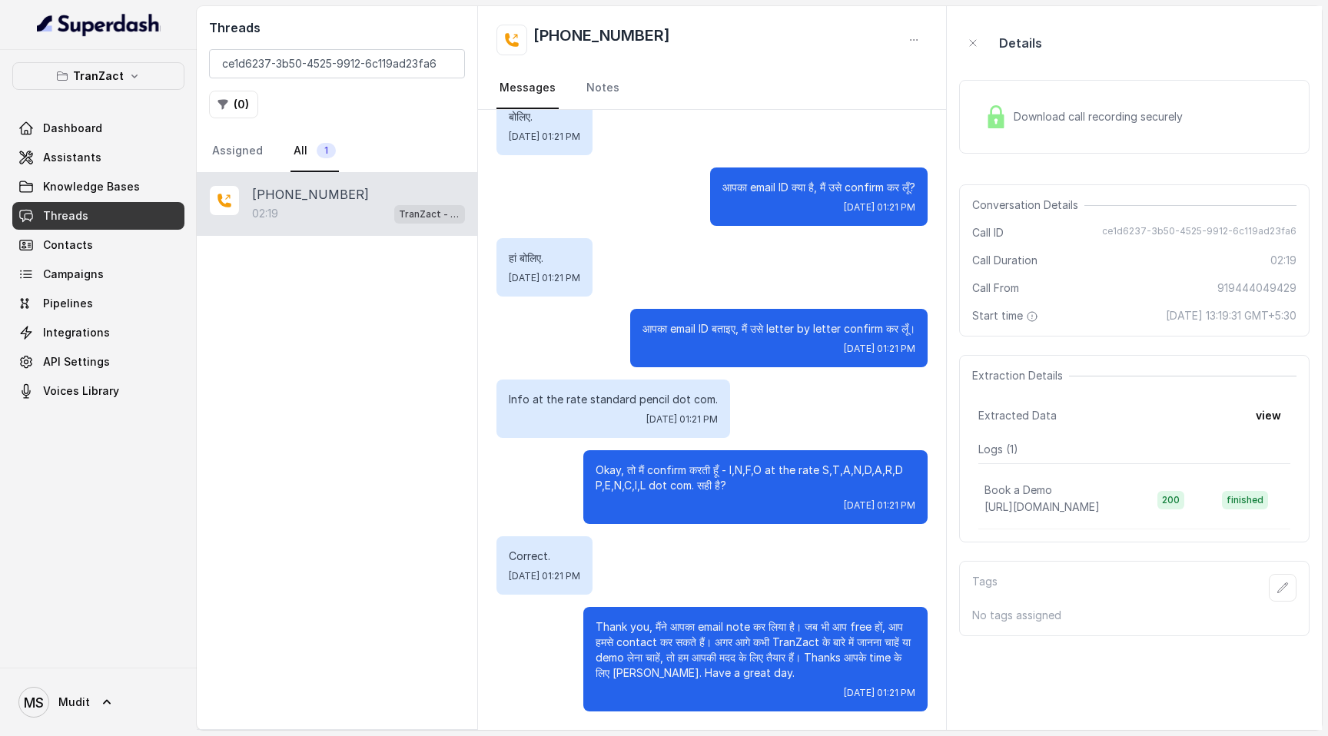
click at [1151, 99] on div "Download call recording securely" at bounding box center [1083, 116] width 211 height 35
